Goal: Find specific page/section: Find specific page/section

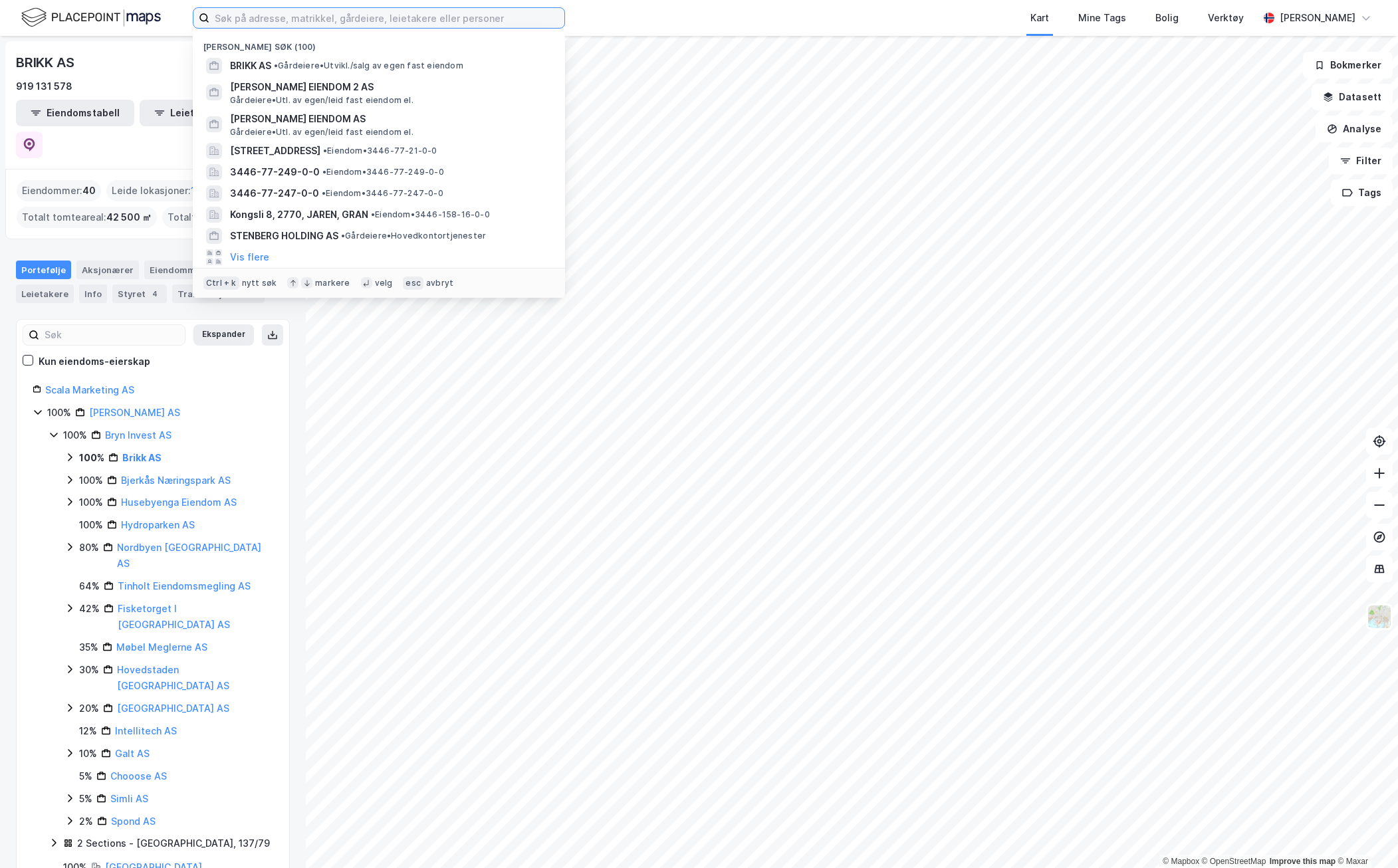
click at [240, 18] on input at bounding box center [386, 18] width 355 height 20
paste input "gbnr. 209 bnr. 145"
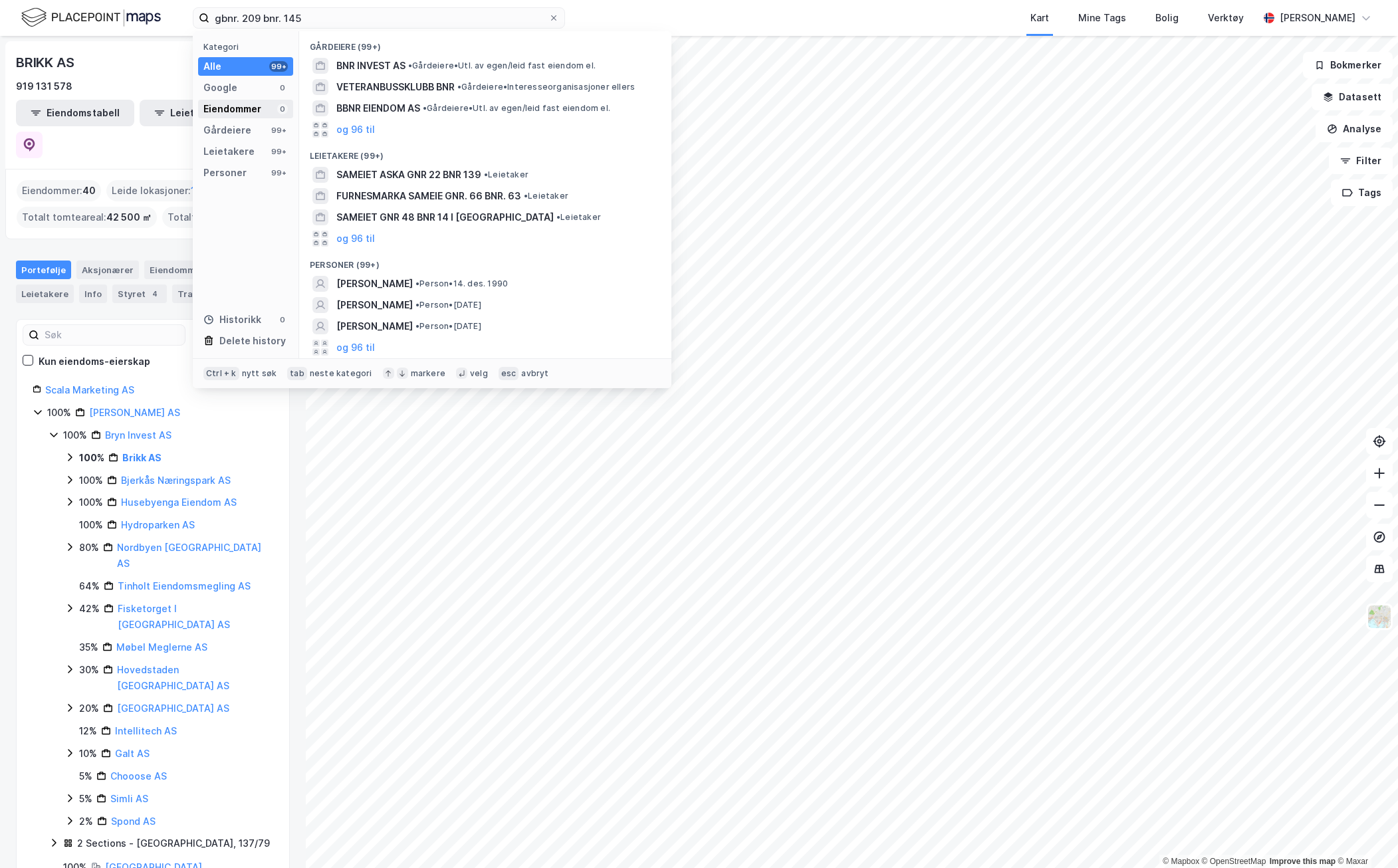
click at [241, 102] on div "Eiendommer" at bounding box center [232, 109] width 58 height 16
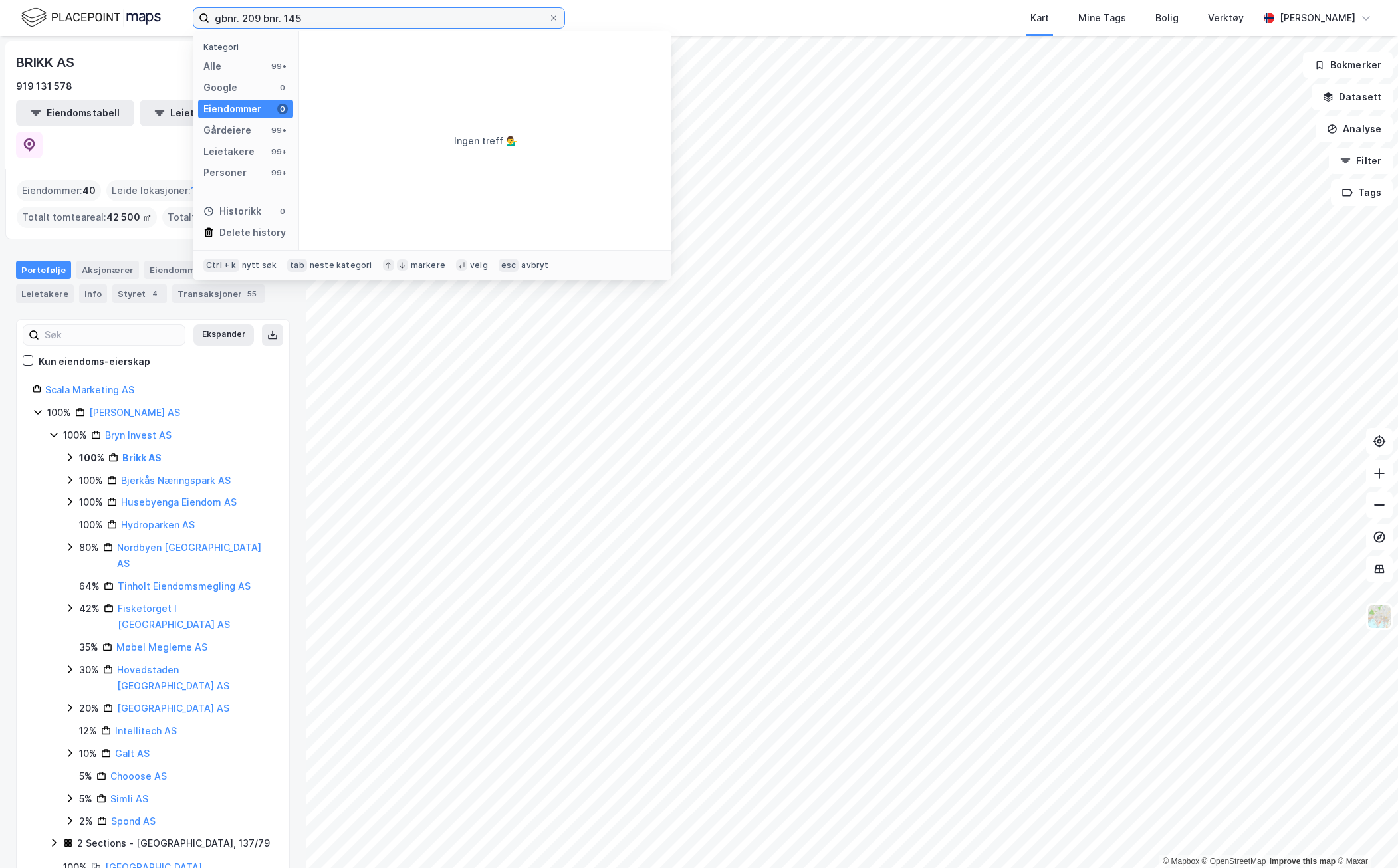
drag, startPoint x: 244, startPoint y: 13, endPoint x: 315, endPoint y: 45, distance: 77.9
click at [246, 13] on input "gbnr. 209 bnr. 145" at bounding box center [379, 18] width 339 height 20
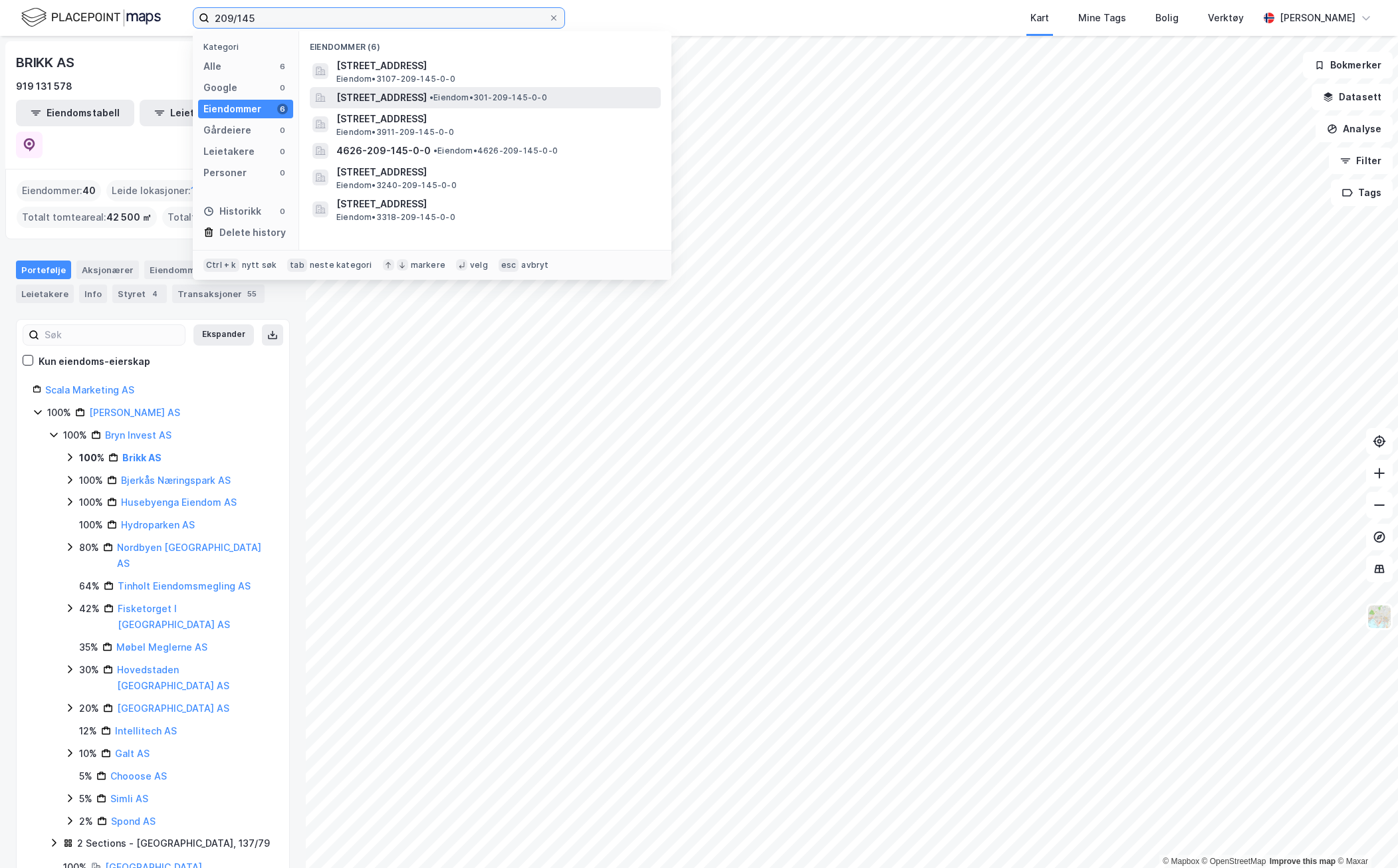
type input "209/145"
click at [407, 102] on span "[STREET_ADDRESS]" at bounding box center [381, 97] width 90 height 16
